Goal: Information Seeking & Learning: Learn about a topic

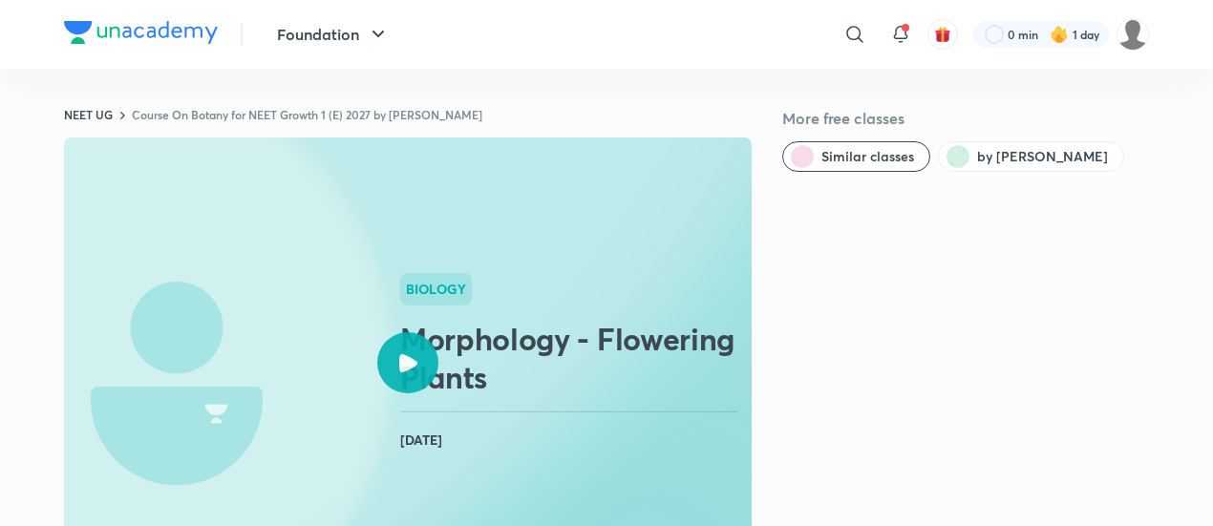
click at [405, 360] on icon at bounding box center [408, 363] width 18 height 18
